Goal: Information Seeking & Learning: Check status

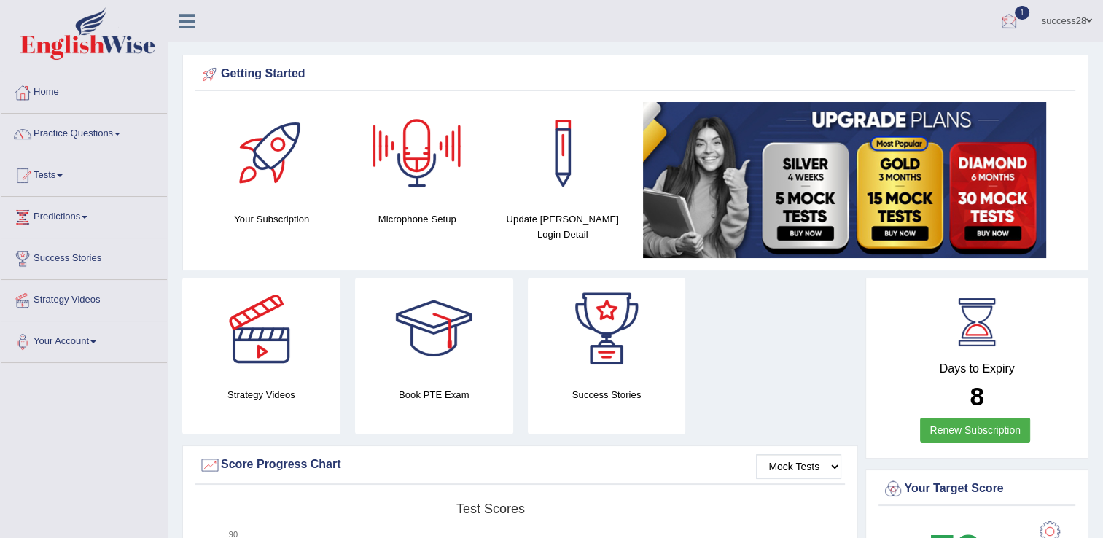
click at [998, 23] on div at bounding box center [1009, 22] width 22 height 22
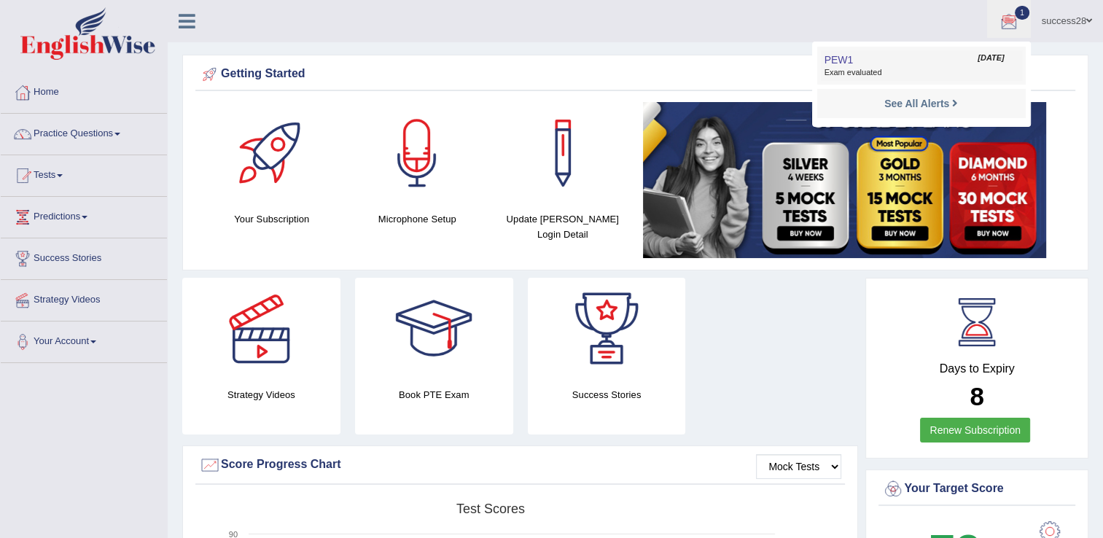
click at [916, 61] on link "PEW1 Aug 20, 2025 Exam evaluated" at bounding box center [921, 65] width 201 height 31
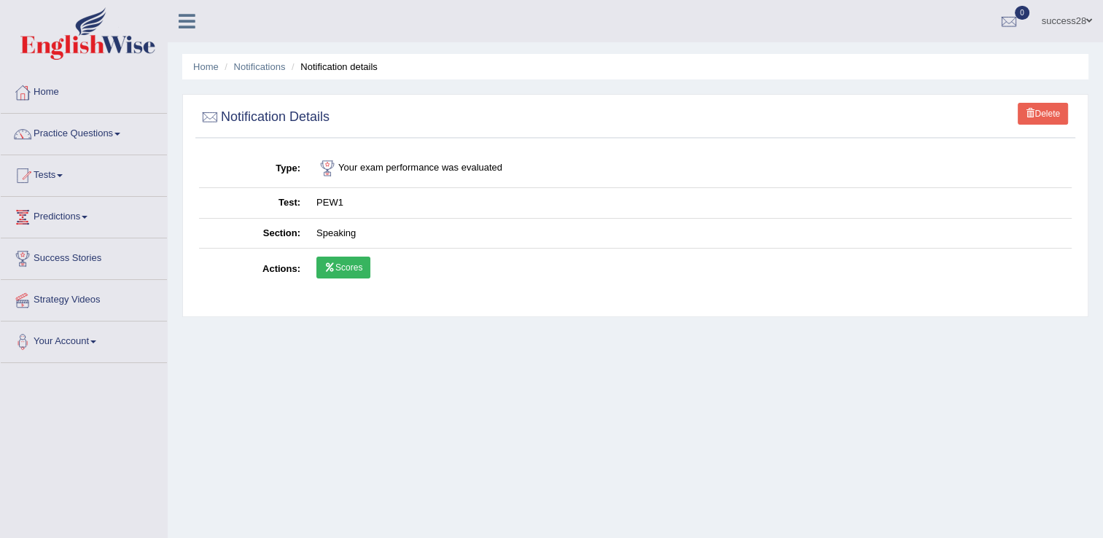
click at [344, 268] on link "Scores" at bounding box center [344, 268] width 54 height 22
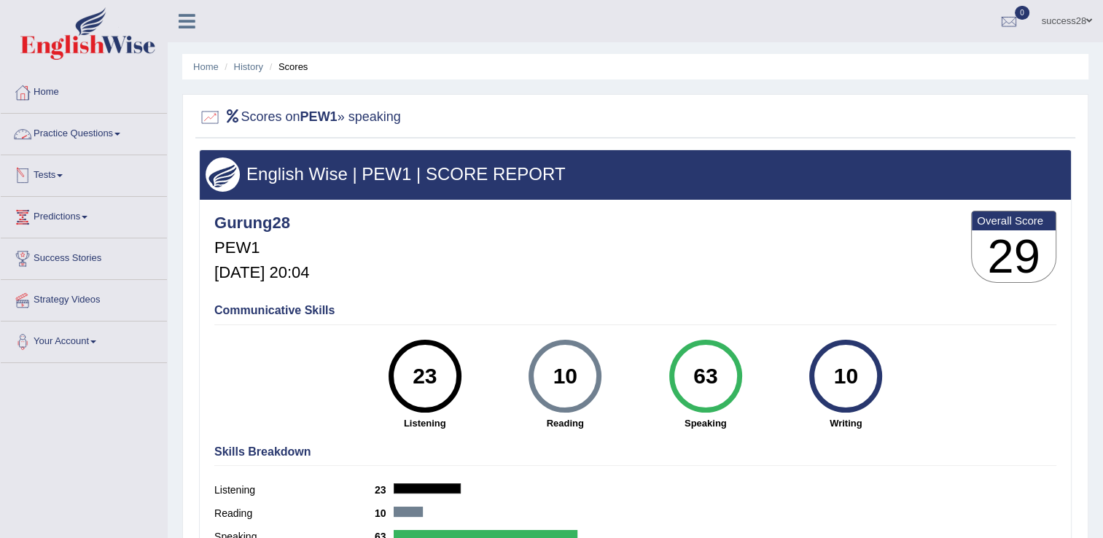
click at [62, 133] on link "Practice Questions" at bounding box center [84, 132] width 166 height 36
